Goal: Task Accomplishment & Management: Manage account settings

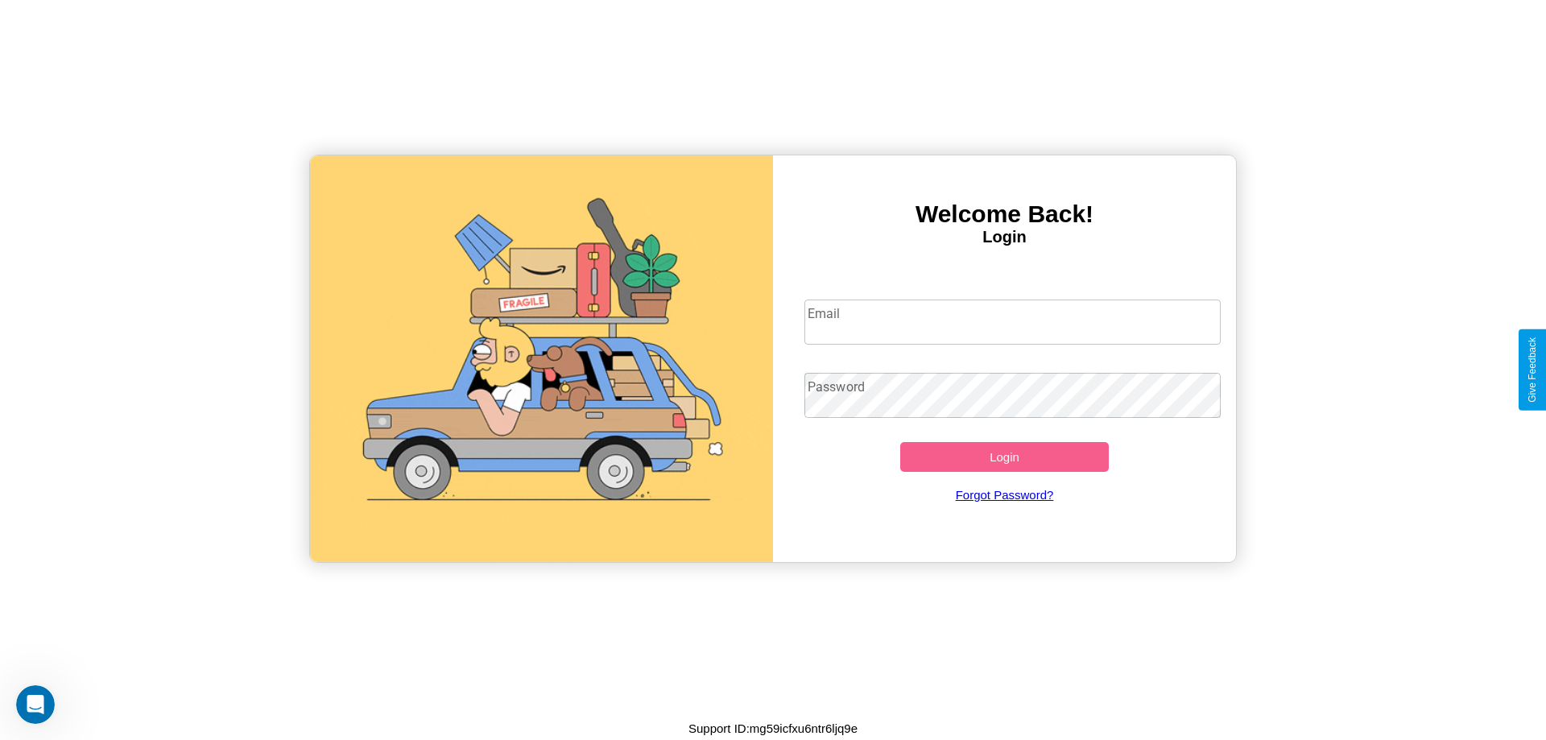
click at [1012, 321] on input "Email" at bounding box center [1012, 322] width 417 height 45
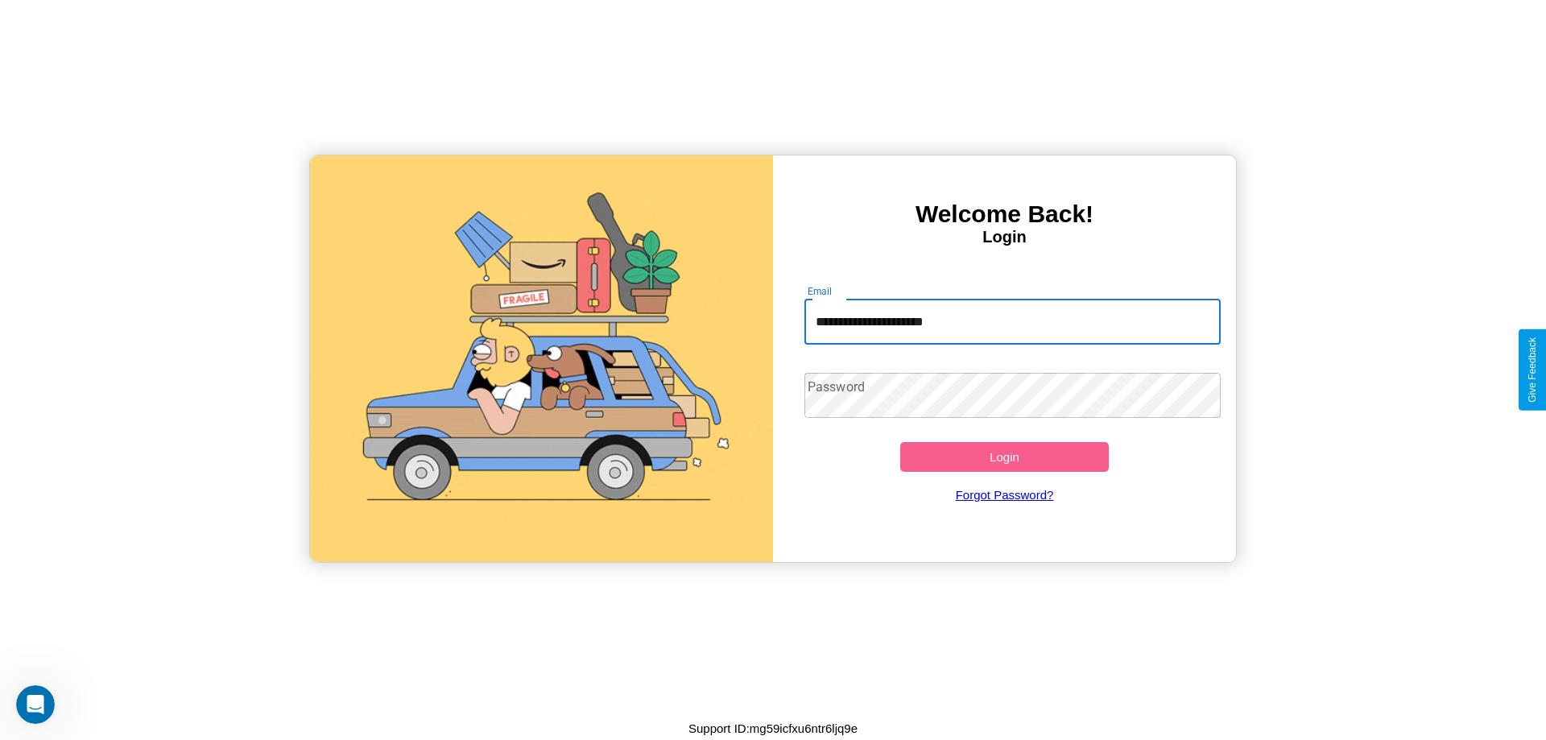
type input "**********"
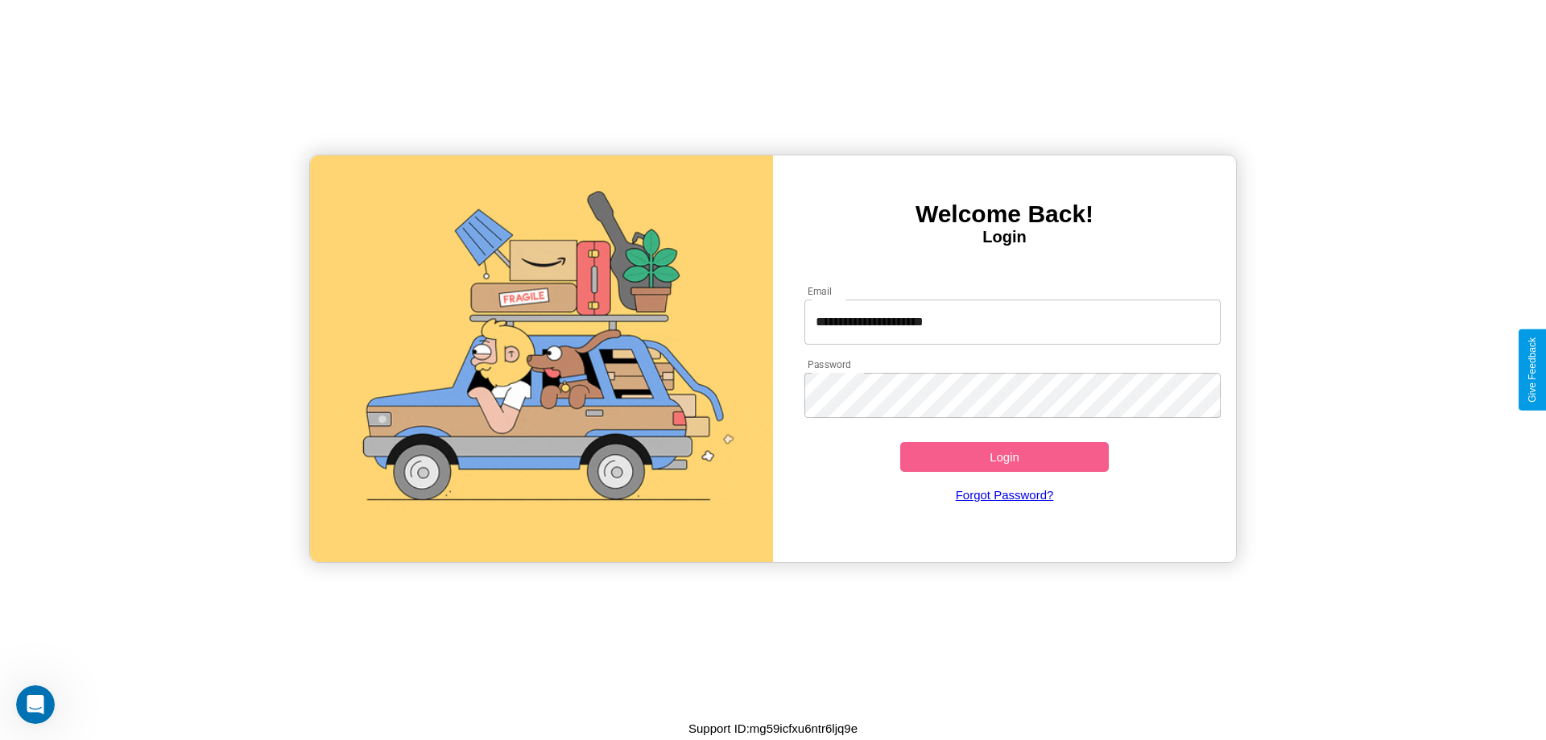
click at [1004, 457] on button "Login" at bounding box center [1004, 457] width 209 height 30
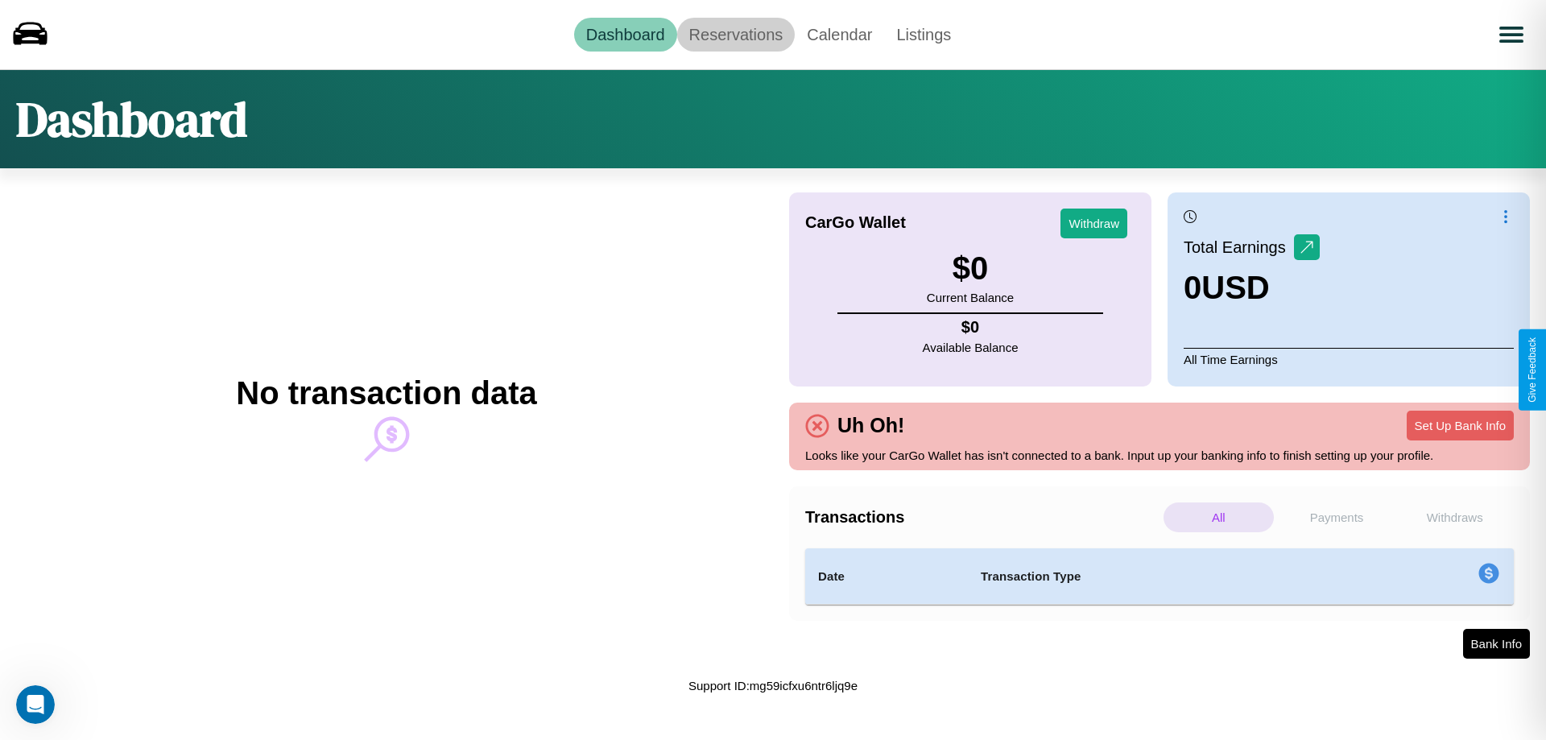
click at [735, 34] on link "Reservations" at bounding box center [736, 35] width 118 height 34
